Goal: Task Accomplishment & Management: Use online tool/utility

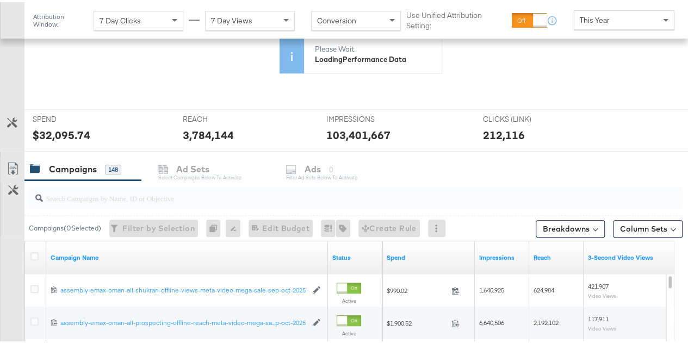
scroll to position [274, 0]
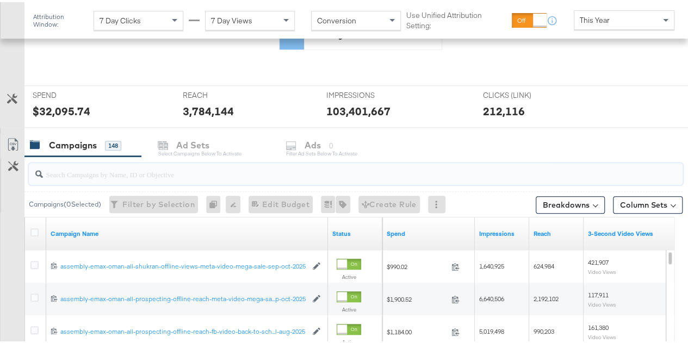
click at [198, 169] on input "search" at bounding box center [334, 167] width 582 height 21
type input "n"
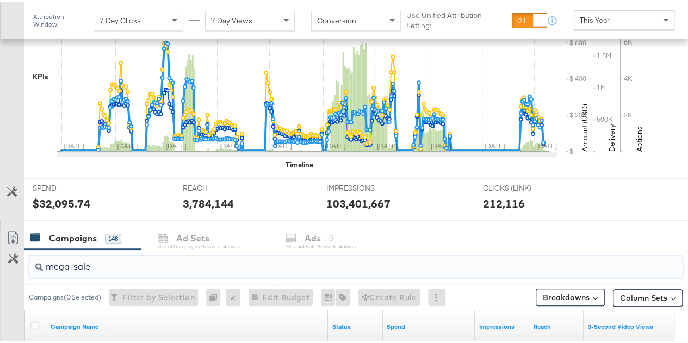
scroll to position [366, 0]
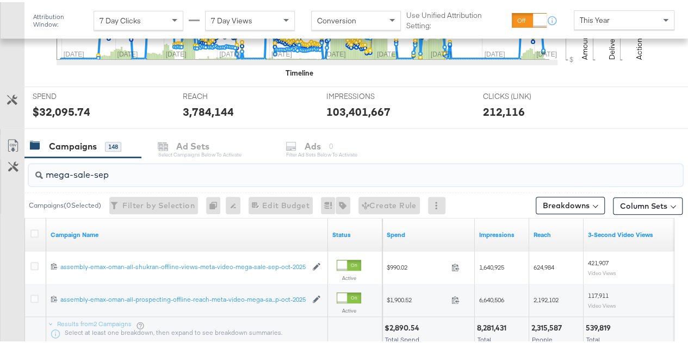
type input "mega-sale-sep"
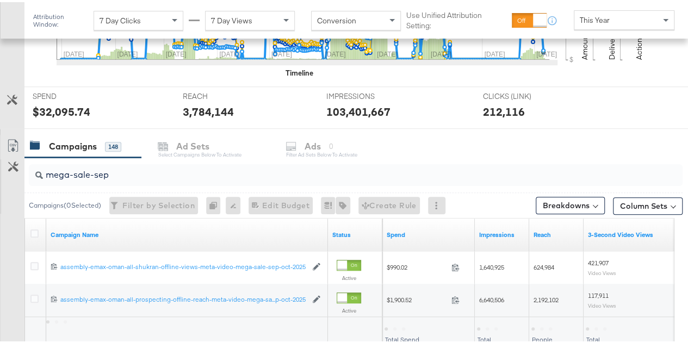
click at [16, 267] on div "Customize KPIs Export as CSV" at bounding box center [12, 244] width 24 height 223
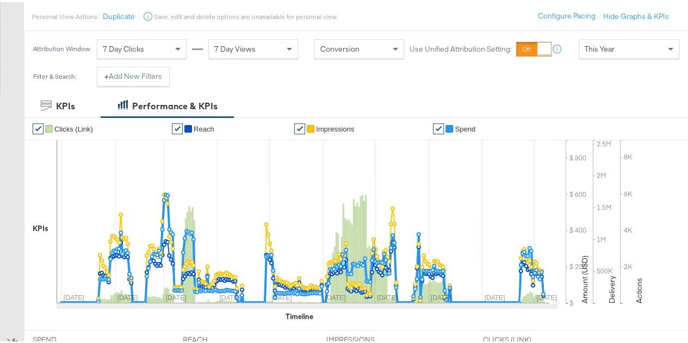
scroll to position [121, 0]
click at [630, 51] on div "This Year" at bounding box center [628, 47] width 99 height 18
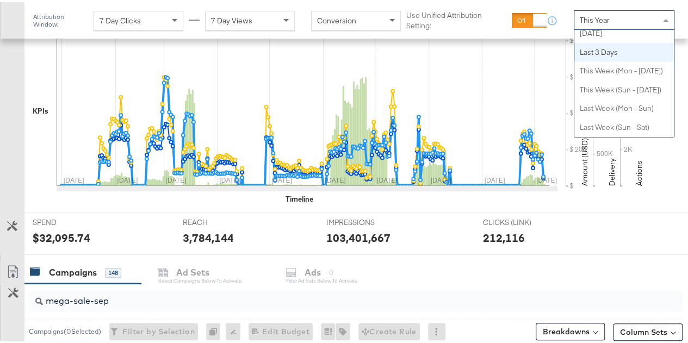
scroll to position [0, 0]
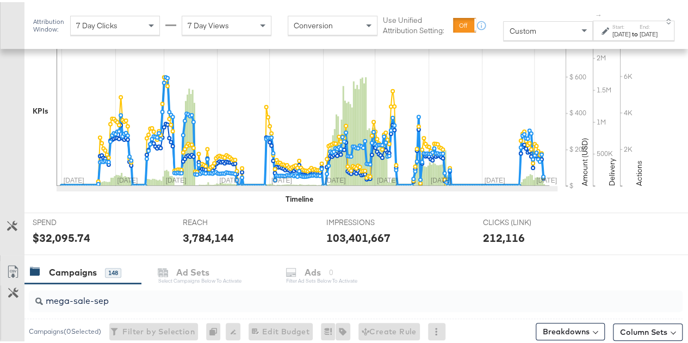
click at [620, 33] on div "[DATE]" at bounding box center [621, 32] width 18 height 9
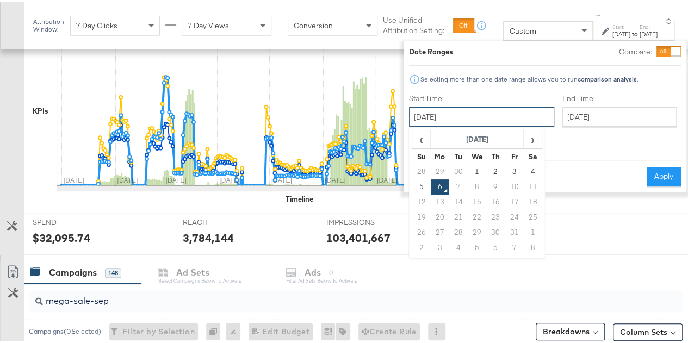
click at [446, 120] on input "[DATE]" at bounding box center [481, 115] width 145 height 20
click at [413, 138] on span "‹" at bounding box center [421, 137] width 17 height 16
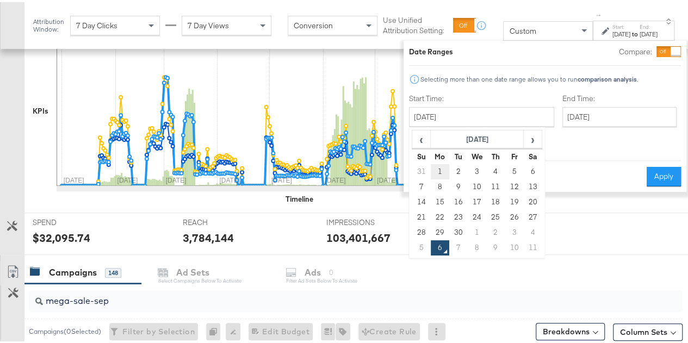
click at [430, 171] on td "1" at bounding box center [439, 169] width 18 height 15
type input "[DATE]"
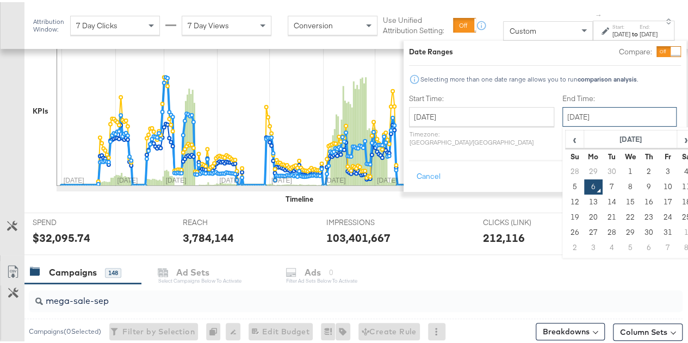
click at [562, 114] on input "[DATE]" at bounding box center [619, 115] width 114 height 20
click at [566, 141] on span "‹" at bounding box center [574, 137] width 17 height 16
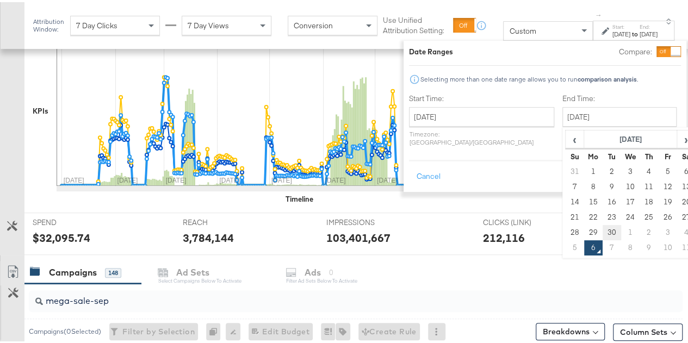
click at [602, 229] on td "30" at bounding box center [611, 230] width 18 height 15
type input "[DATE]"
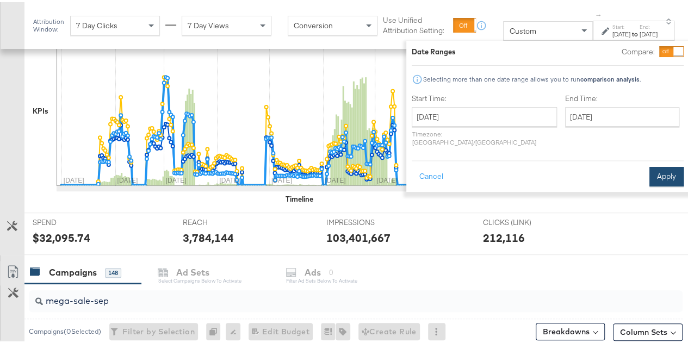
click at [658, 165] on button "Apply" at bounding box center [666, 175] width 34 height 20
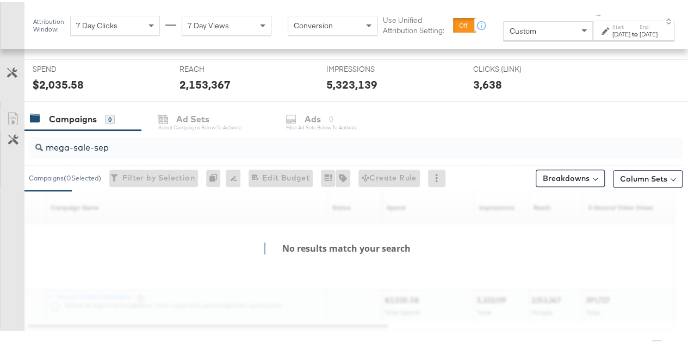
scroll to position [459, 0]
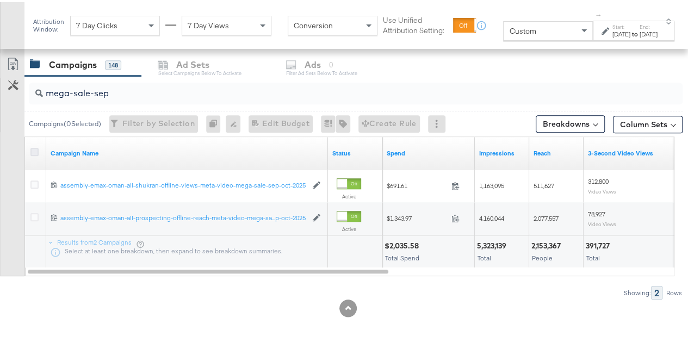
click at [37, 146] on icon at bounding box center [34, 150] width 8 height 8
click at [0, 0] on input "checkbox" at bounding box center [0, 0] width 0 height 0
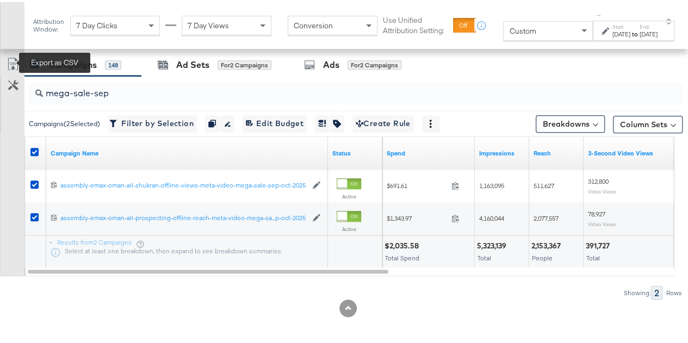
click at [7, 57] on icon at bounding box center [13, 61] width 13 height 13
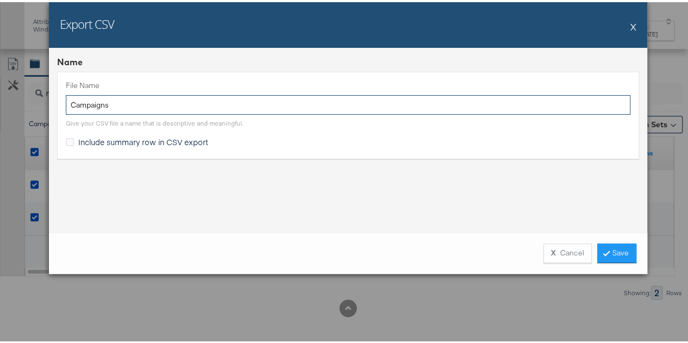
click at [114, 110] on input "Campaigns" at bounding box center [348, 103] width 564 height 20
type input "Mega-sale-sep-oct-2025"
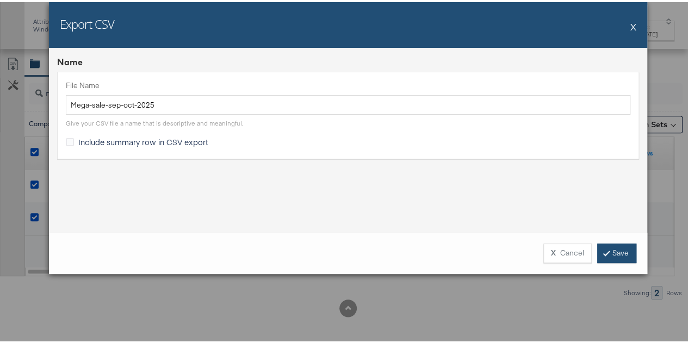
click at [607, 253] on link "Save" at bounding box center [616, 251] width 39 height 20
